Goal: Submit feedback/report problem

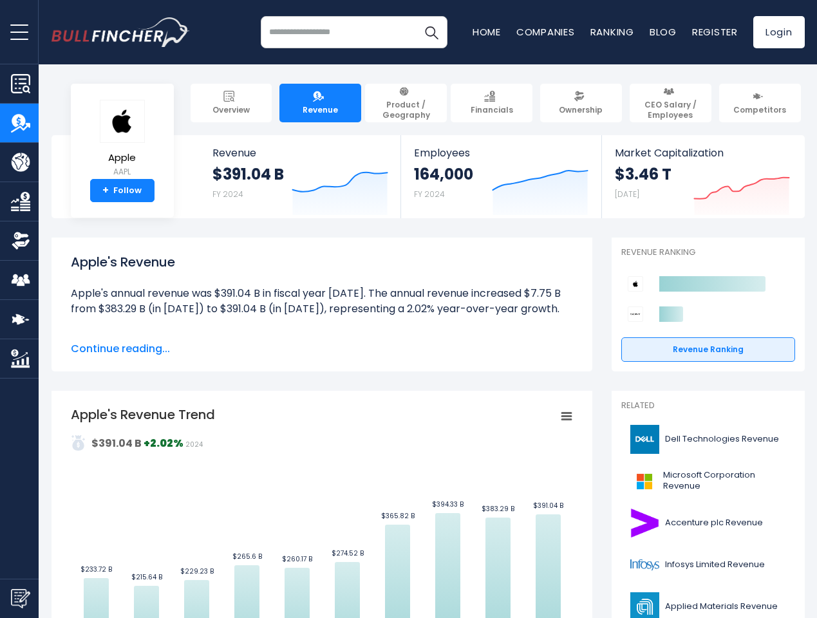
click at [19, 32] on span "open menu" at bounding box center [19, 32] width 18 height 1
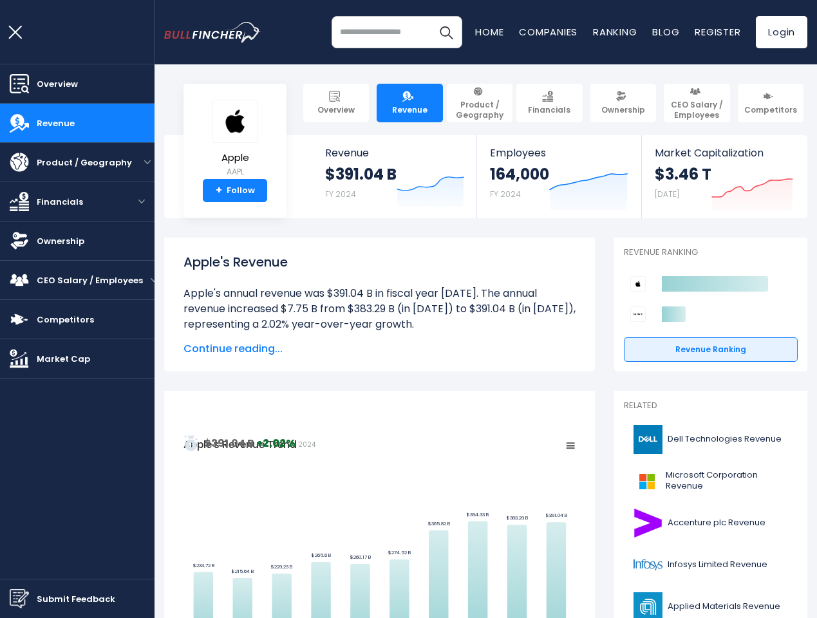
click at [19, 598] on img "Submit Feedback" at bounding box center [19, 598] width 19 height 19
click at [0, 0] on h3 "Submit feedback to Bullfincher" at bounding box center [0, 0] width 0 height 0
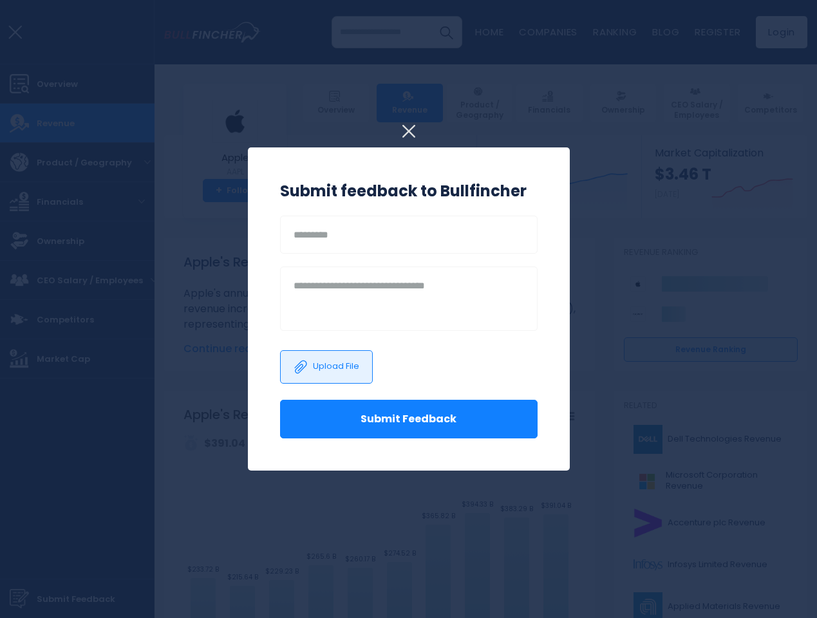
click at [732, 188] on div at bounding box center [408, 309] width 817 height 618
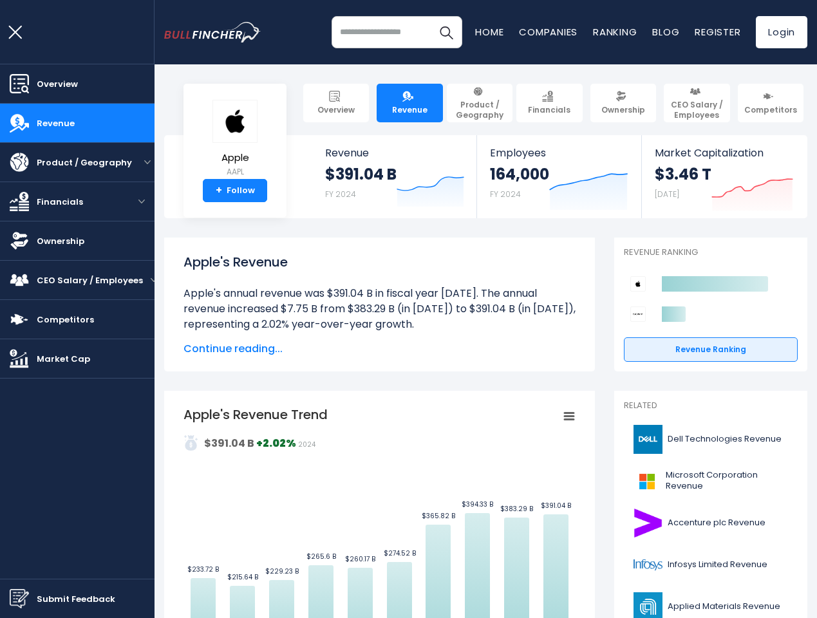
click at [312, 349] on span "Continue reading..." at bounding box center [380, 348] width 392 height 15
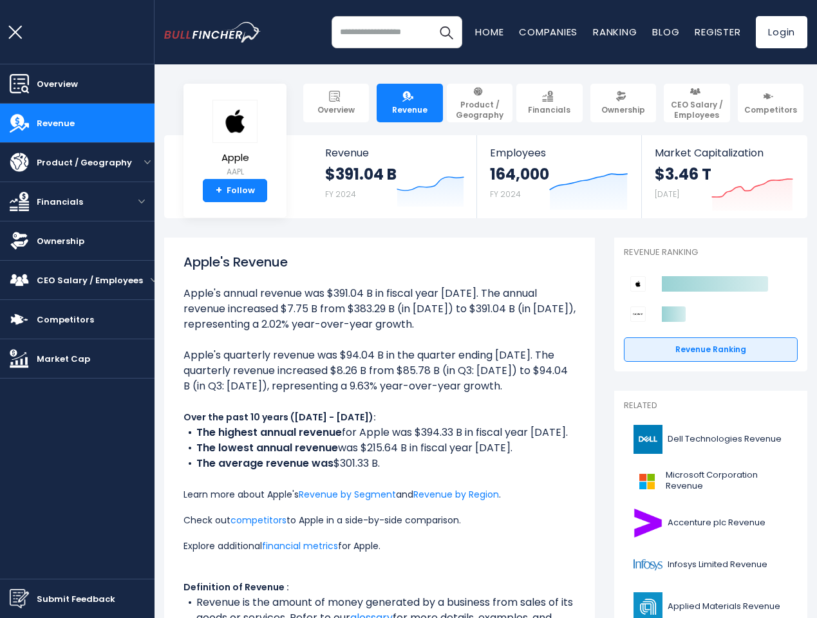
click at [312, 512] on div "Apple's Revenue Apple's annual revenue was $391.04 B in fiscal year [DATE]. The…" at bounding box center [380, 458] width 392 height 413
click at [556, 417] on ul "Apple's annual revenue was $391.04 B in fiscal year [DATE]. The annual revenue …" at bounding box center [380, 463] width 392 height 355
click at [699, 299] on icon "Created with Highcharts 12.1.2" at bounding box center [711, 299] width 174 height 61
click at [723, 618] on html "Overview Revenue Product / Geography" at bounding box center [408, 309] width 817 height 618
